Goal: Task Accomplishment & Management: Manage account settings

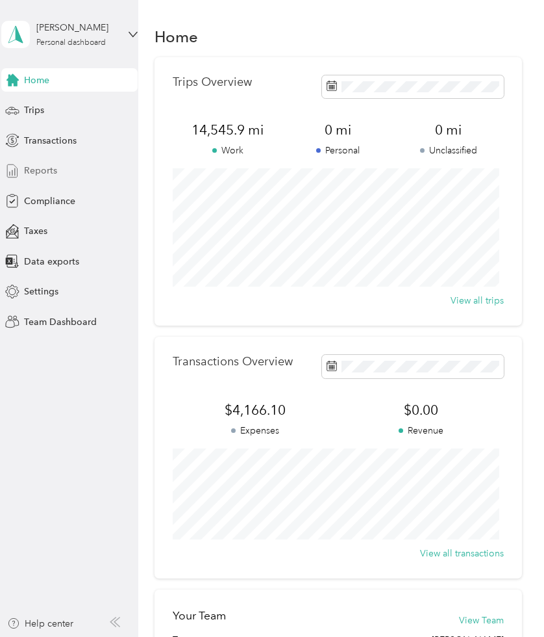
click at [53, 164] on span "Reports" at bounding box center [40, 171] width 33 height 14
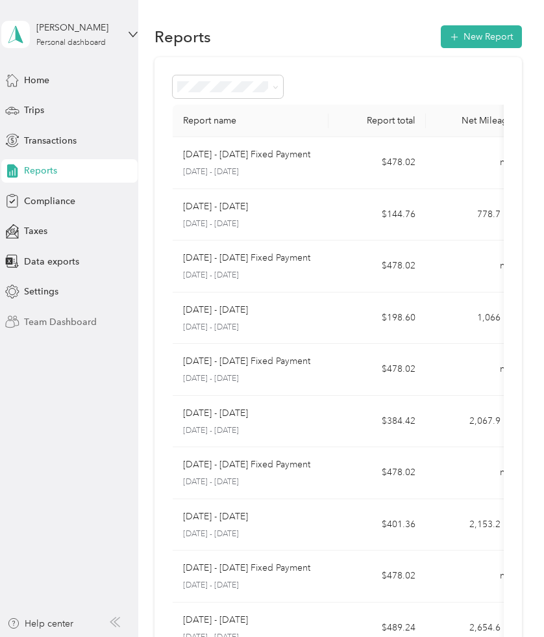
click at [59, 331] on div "Team Dashboard" at bounding box center [69, 321] width 136 height 23
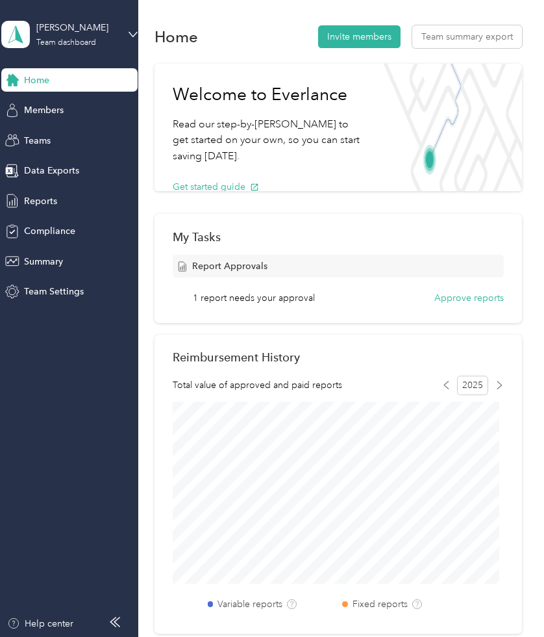
scroll to position [14, 0]
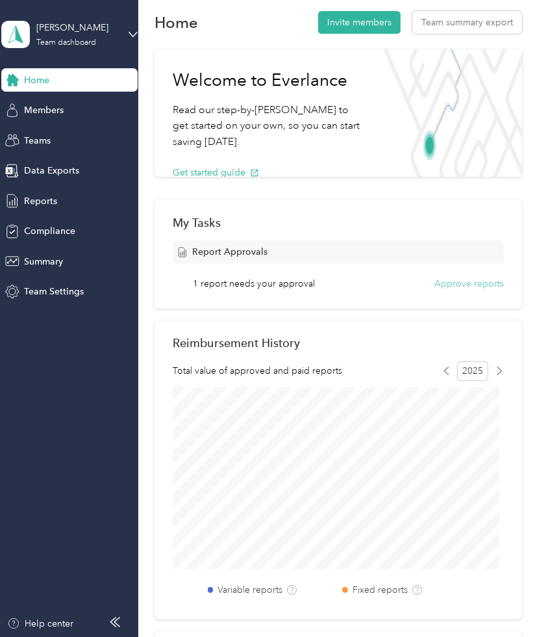
click at [456, 287] on button "Approve reports" at bounding box center [470, 284] width 70 height 14
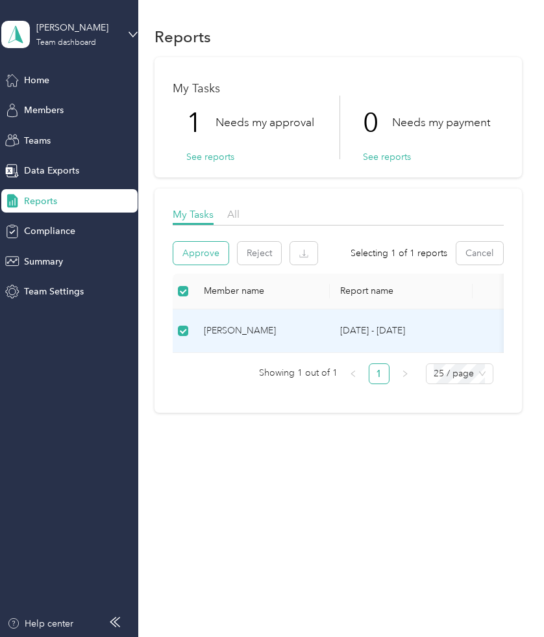
click at [196, 253] on button "Approve" at bounding box center [200, 253] width 55 height 23
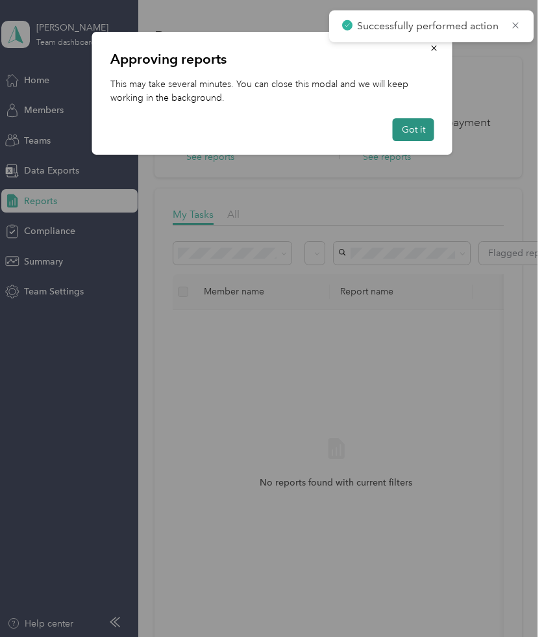
click at [413, 132] on button "Got it" at bounding box center [414, 129] width 42 height 23
